Goal: Task Accomplishment & Management: Manage account settings

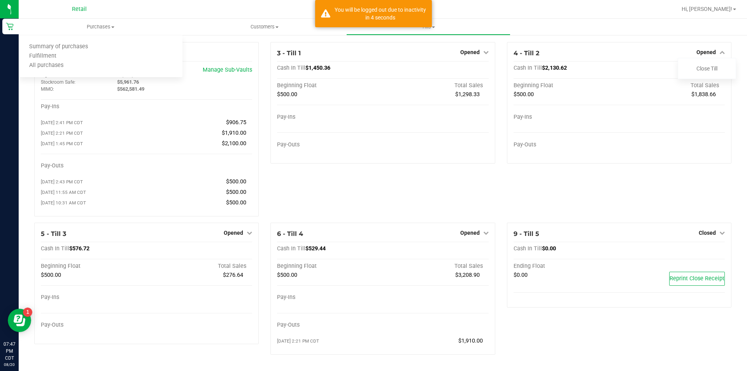
click at [83, 46] on span "Summary of purchases" at bounding box center [59, 47] width 80 height 7
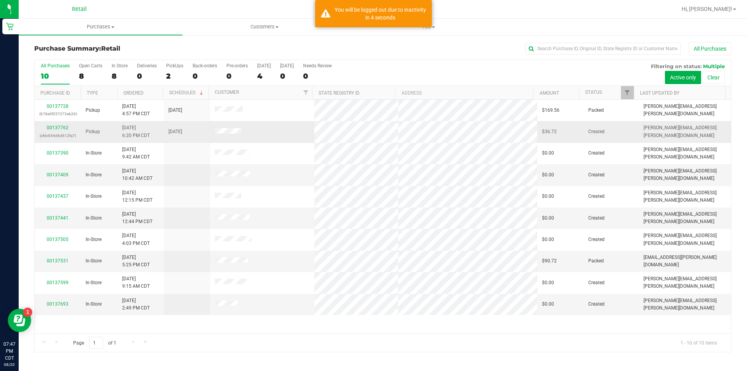
click at [55, 130] on div "00137762 (cfdc954d6d612fa7)" at bounding box center [57, 131] width 37 height 15
click at [52, 130] on link "00137762" at bounding box center [58, 127] width 22 height 5
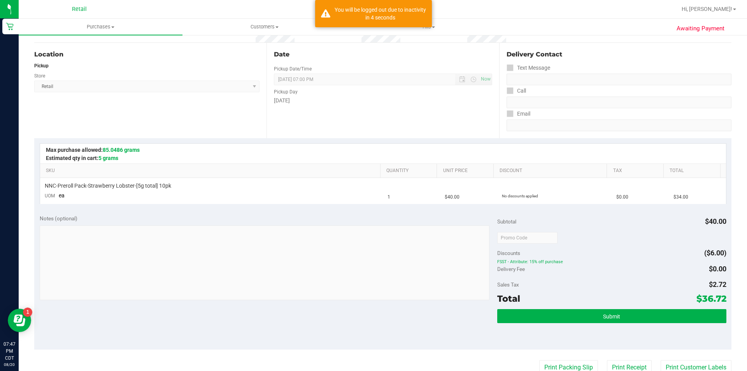
scroll to position [72, 0]
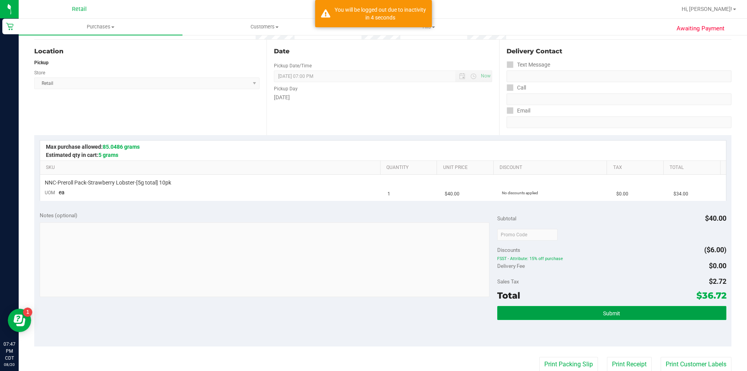
click at [561, 308] on button "Submit" at bounding box center [611, 313] width 229 height 14
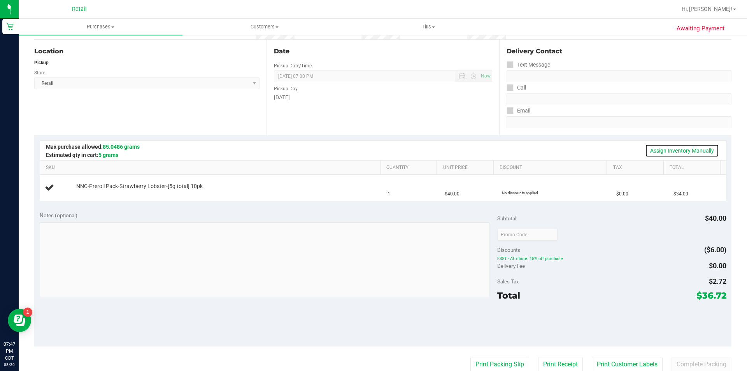
click at [656, 149] on link "Assign Inventory Manually" at bounding box center [682, 150] width 74 height 13
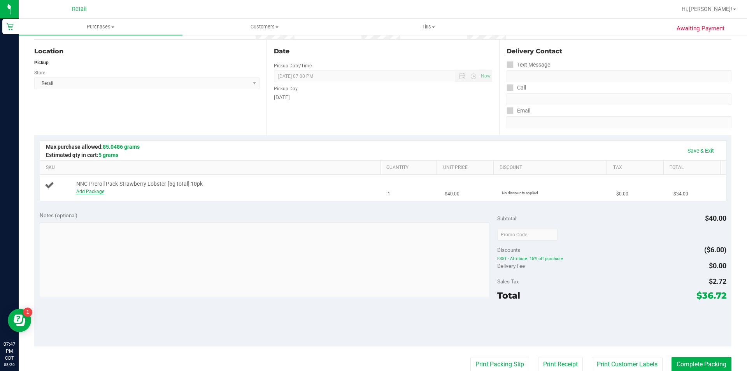
click at [82, 192] on link "Add Package" at bounding box center [90, 191] width 28 height 5
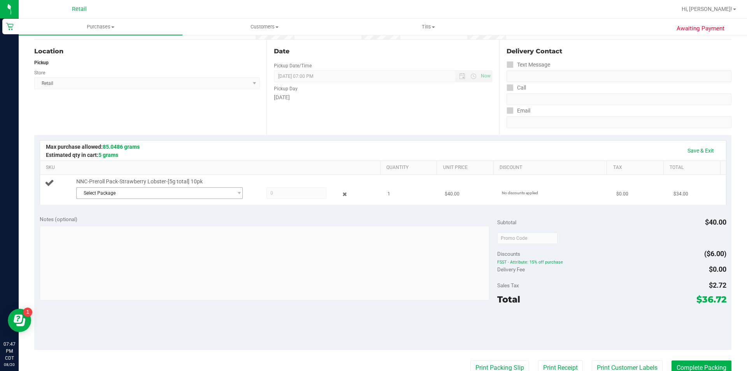
click at [159, 192] on span "Select Package" at bounding box center [155, 193] width 156 height 11
click at [177, 225] on span "( 061125STRLOBZ402 )" at bounding box center [161, 225] width 49 height 5
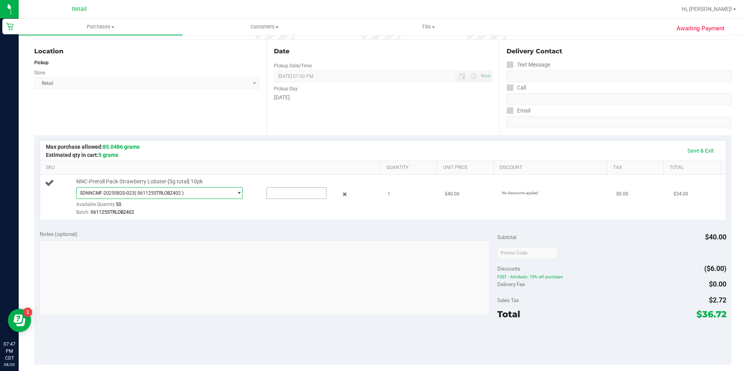
click at [294, 193] on input "text" at bounding box center [296, 193] width 59 height 11
type input "1"
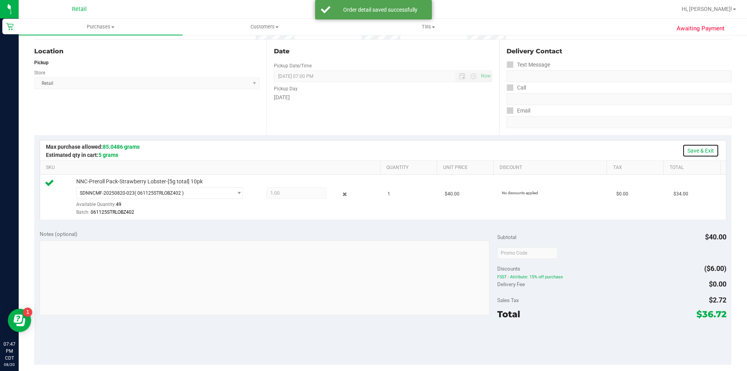
click at [696, 150] on link "Save & Exit" at bounding box center [700, 150] width 37 height 13
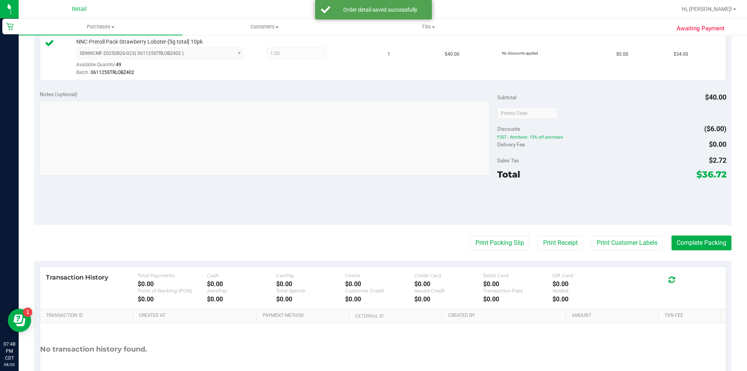
scroll to position [200, 0]
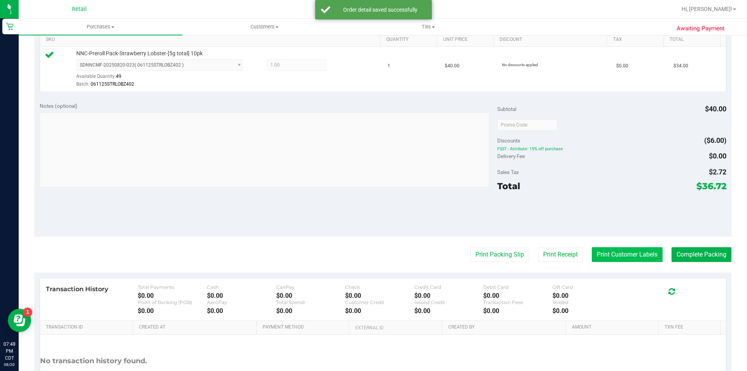
click at [608, 249] on button "Print Customer Labels" at bounding box center [627, 254] width 71 height 15
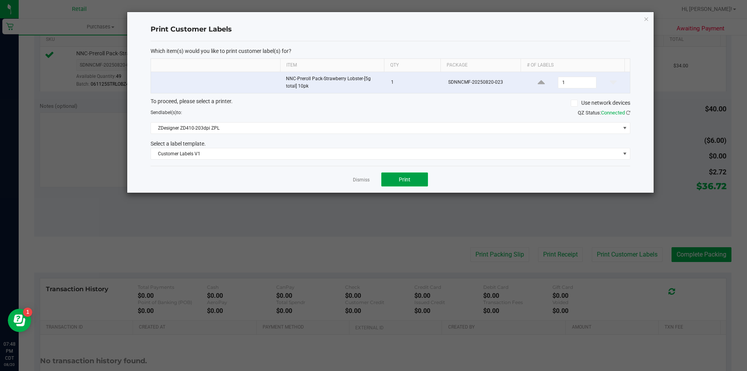
click at [416, 178] on button "Print" at bounding box center [404, 179] width 47 height 14
click at [647, 18] on icon "button" at bounding box center [645, 18] width 5 height 9
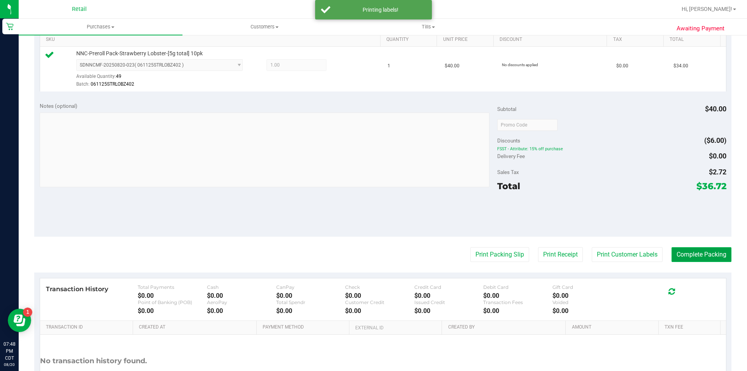
click at [691, 256] on button "Complete Packing" at bounding box center [702, 254] width 60 height 15
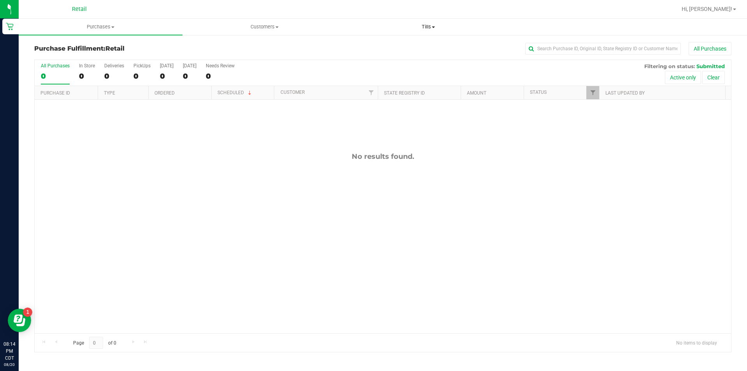
click at [431, 25] on span "Tills" at bounding box center [428, 26] width 163 height 7
click at [384, 48] on span "Manage tills" at bounding box center [372, 47] width 53 height 7
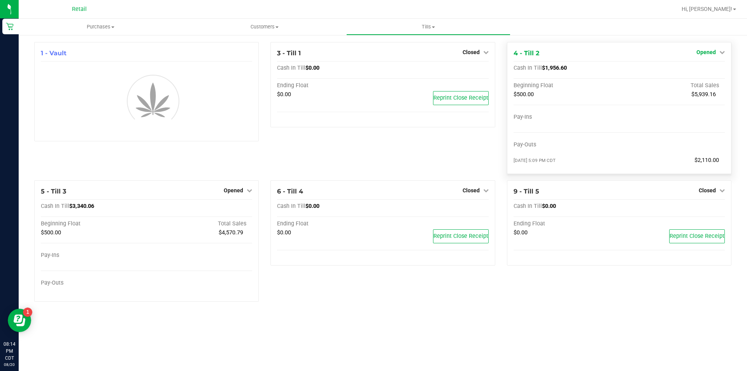
click at [717, 53] on link "Opened" at bounding box center [710, 52] width 28 height 6
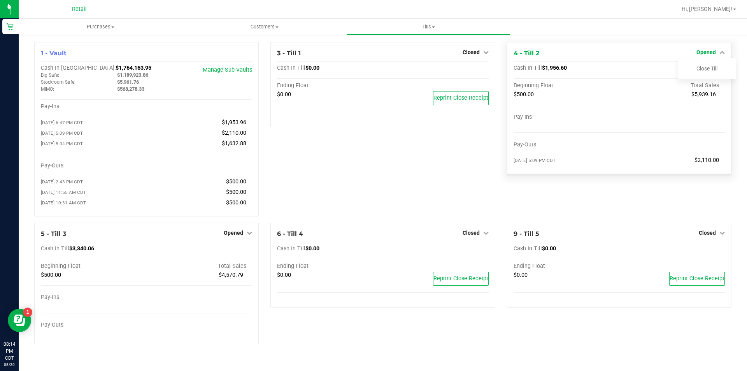
click at [700, 69] on link "Close Till" at bounding box center [706, 68] width 21 height 6
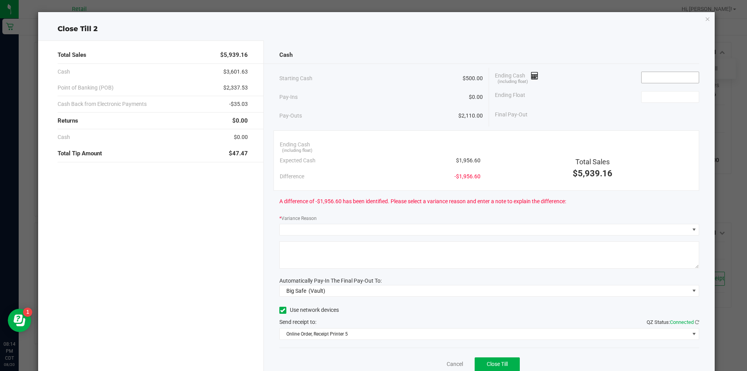
click at [662, 82] on input at bounding box center [670, 77] width 57 height 11
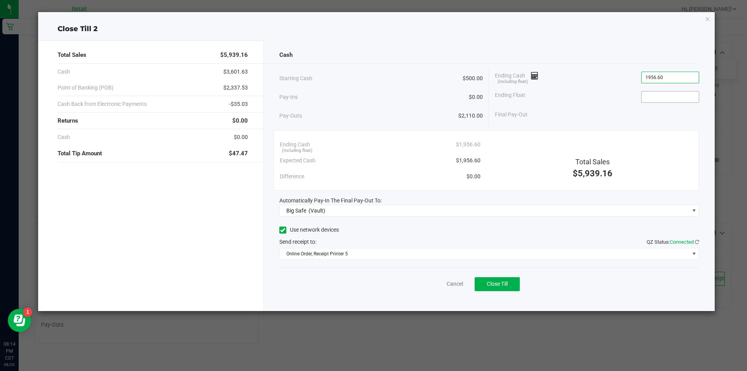
click at [659, 95] on input at bounding box center [670, 96] width 57 height 11
type input "$1,956.60"
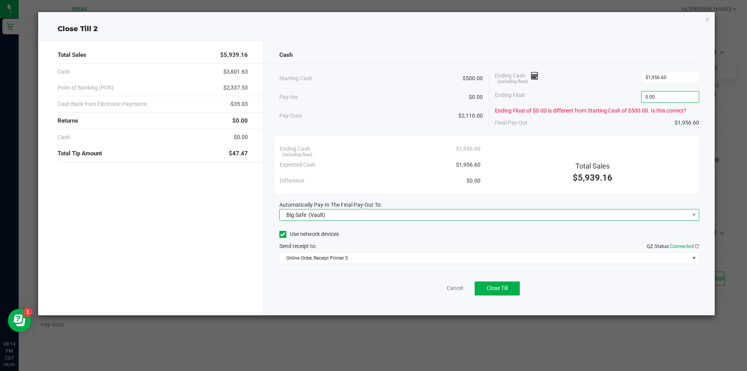
click at [367, 219] on span "Big Safe (Vault)" at bounding box center [485, 214] width 410 height 11
type input "$0.00"
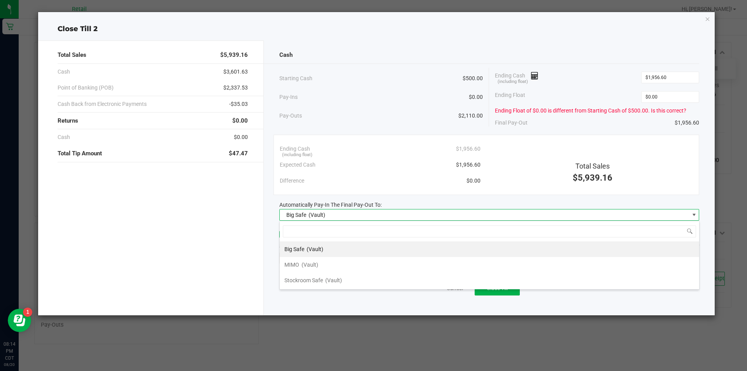
scroll to position [12, 420]
click at [338, 264] on li "MIMO (Vault)" at bounding box center [489, 265] width 419 height 16
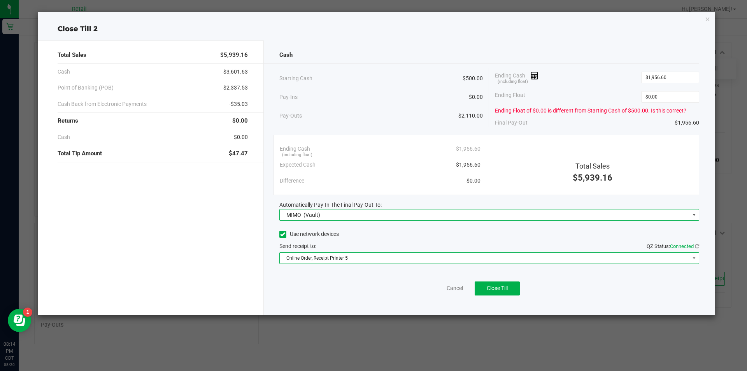
click at [342, 258] on span "Online Order, Receipt Printer 5" at bounding box center [485, 257] width 410 height 11
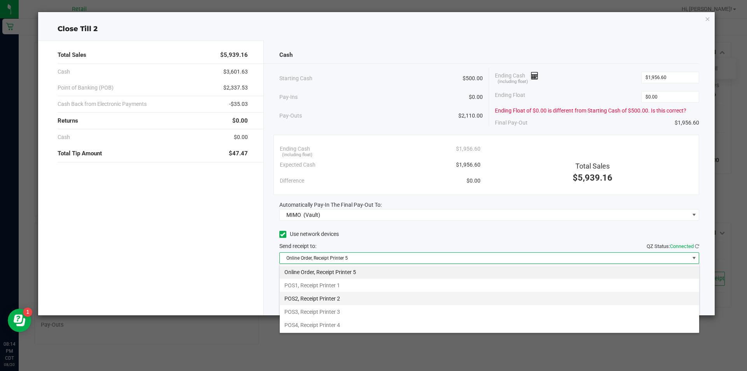
click at [347, 296] on li "POS2, Receipt Printer 2" at bounding box center [489, 298] width 419 height 13
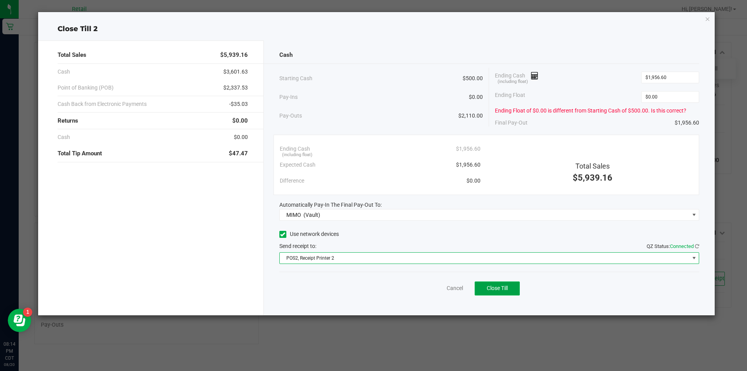
click at [515, 286] on button "Close Till" at bounding box center [497, 288] width 45 height 14
click at [706, 30] on div "Close Till 2" at bounding box center [376, 29] width 677 height 11
click at [708, 19] on icon "button" at bounding box center [707, 18] width 5 height 9
